Goal: Communication & Community: Answer question/provide support

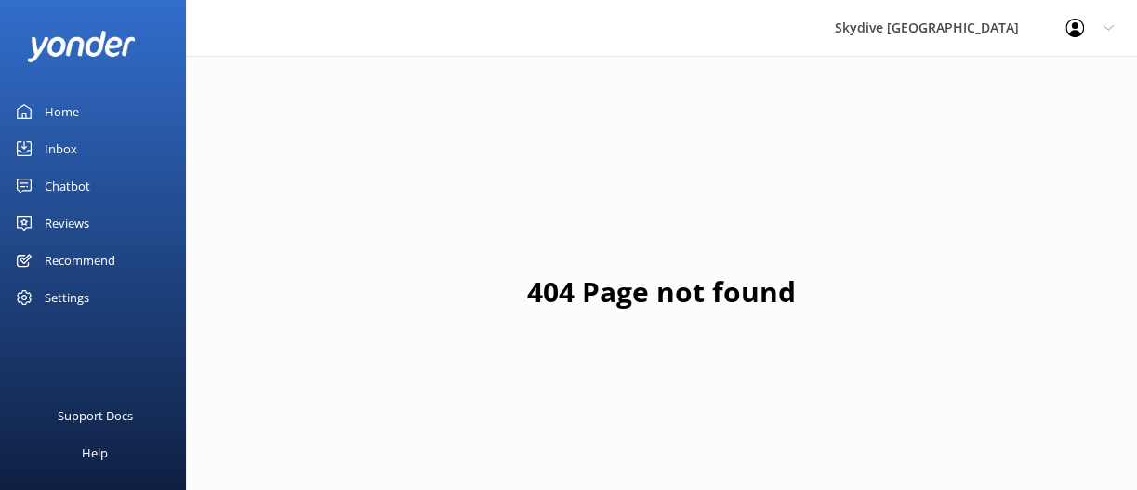
click at [112, 137] on link "Inbox" at bounding box center [93, 148] width 186 height 37
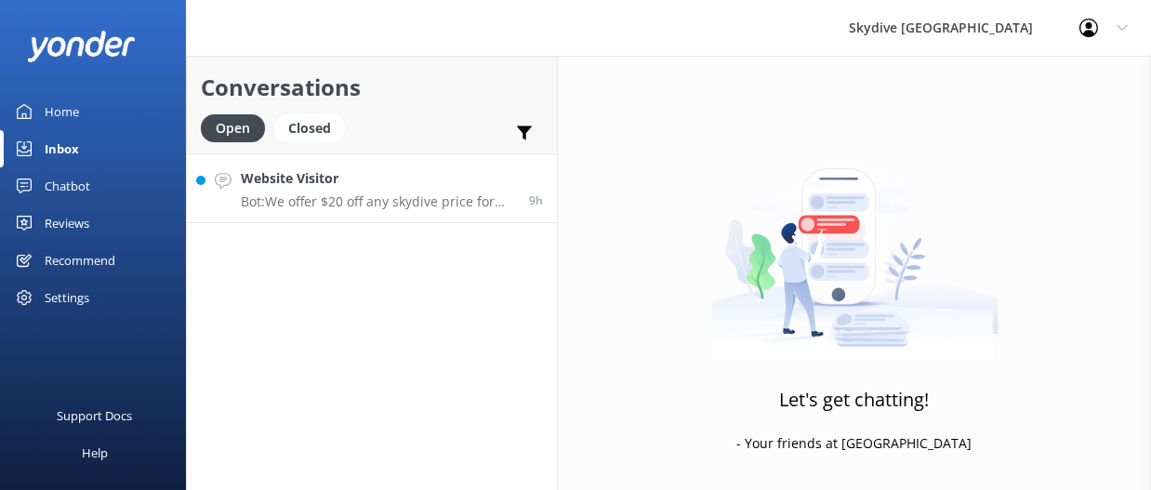
click at [345, 219] on link "Website Visitor Bot: We offer $20 off any skydive price for students. Please br…" at bounding box center [372, 188] width 370 height 70
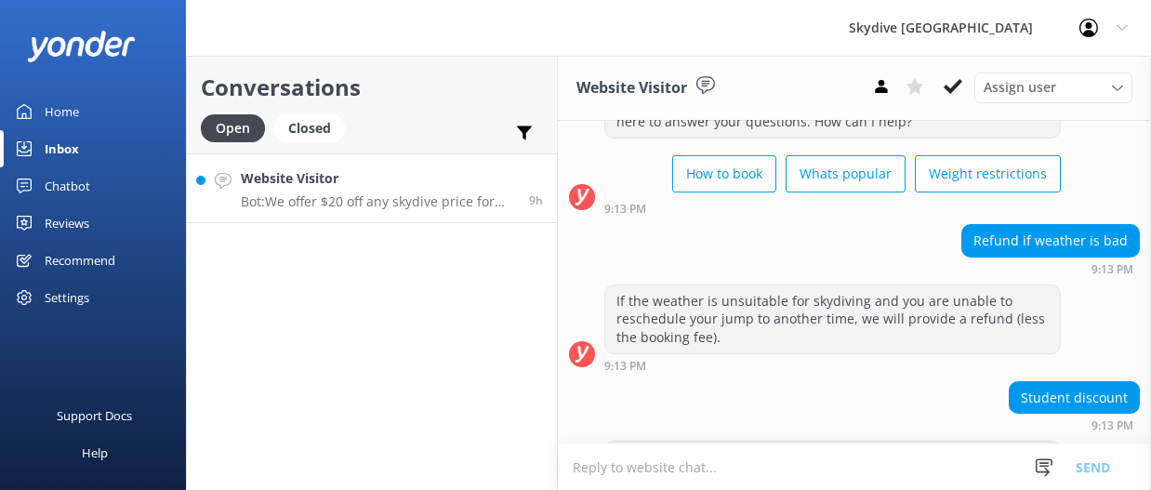
scroll to position [174, 0]
